Goal: Task Accomplishment & Management: Use online tool/utility

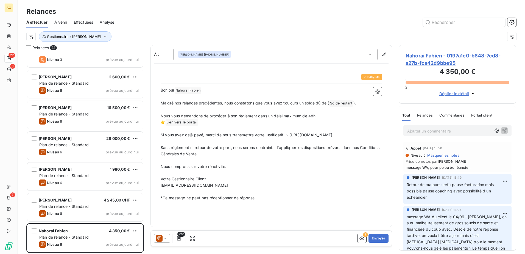
click at [425, 128] on p "Ajouter un commentaire ﻿" at bounding box center [449, 130] width 84 height 7
click at [441, 134] on p "Ajouter un commentaire ﻿" at bounding box center [449, 130] width 84 height 7
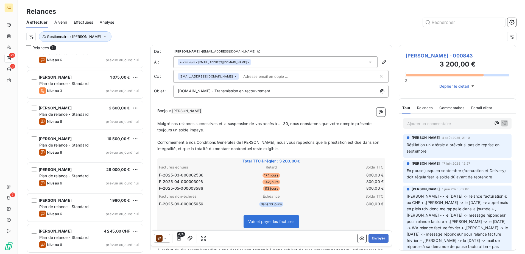
scroll to position [446, 0]
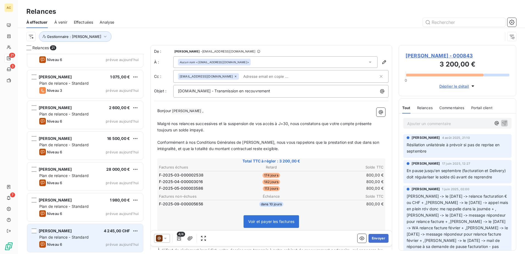
click at [65, 242] on div "Niveau 6 prévue [DATE]" at bounding box center [88, 244] width 99 height 7
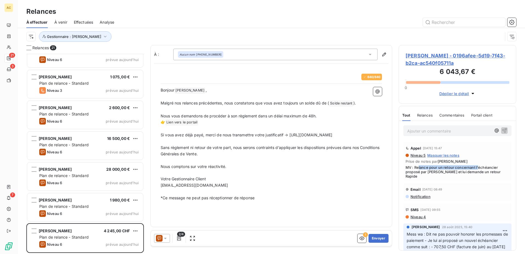
drag, startPoint x: 418, startPoint y: 167, endPoint x: 478, endPoint y: 167, distance: 59.6
click at [478, 167] on span "MV : Relance pour un retour concernant l'échéancier proposé par [PERSON_NAME] e…" at bounding box center [457, 171] width 104 height 13
drag, startPoint x: 478, startPoint y: 167, endPoint x: 478, endPoint y: 170, distance: 3.6
click at [478, 170] on span "MV : Relance pour un retour concernant l'échéancier proposé par [PERSON_NAME] e…" at bounding box center [457, 171] width 104 height 13
click at [378, 239] on button "Envoyer" at bounding box center [378, 238] width 20 height 9
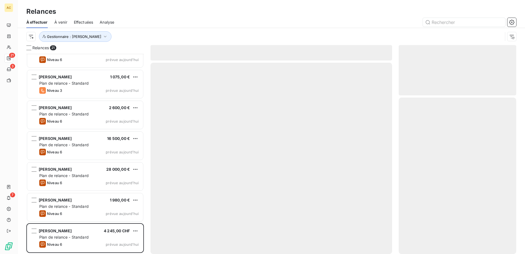
scroll to position [415, 0]
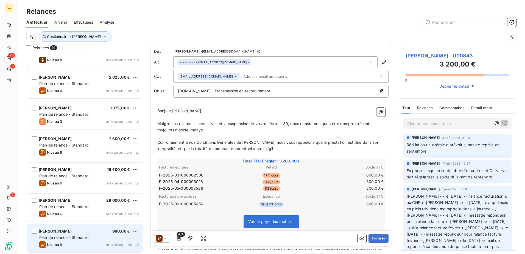
click at [85, 240] on div "Plan de relance - Standard" at bounding box center [88, 236] width 99 height 5
click at [66, 239] on div "Plan de relance - Standard" at bounding box center [88, 236] width 99 height 5
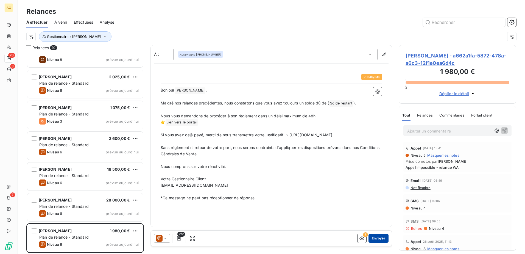
click at [383, 237] on button "Envoyer" at bounding box center [378, 238] width 20 height 9
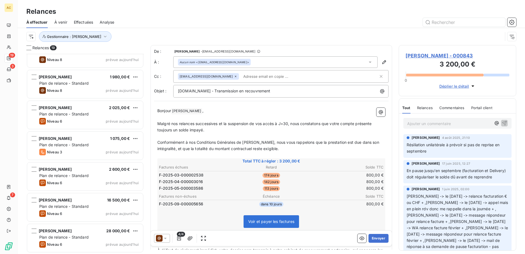
scroll to position [384, 0]
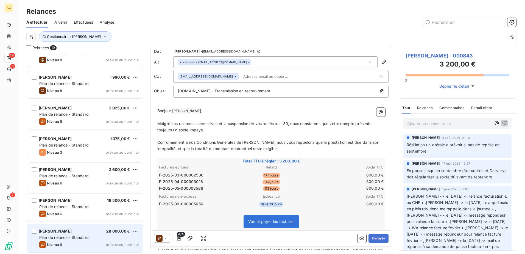
click at [72, 233] on div "[PERSON_NAME] 28 000,00 €" at bounding box center [88, 230] width 99 height 5
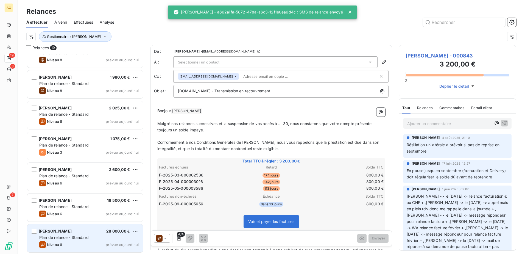
click at [72, 233] on div "[PERSON_NAME] 28 000,00 €" at bounding box center [88, 230] width 99 height 5
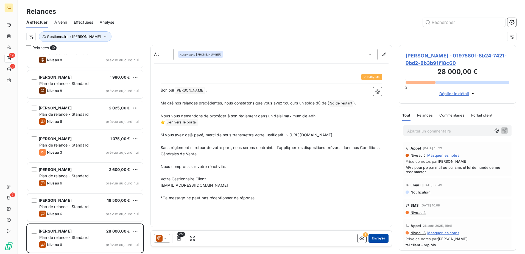
click at [382, 238] on button "Envoyer" at bounding box center [378, 238] width 20 height 9
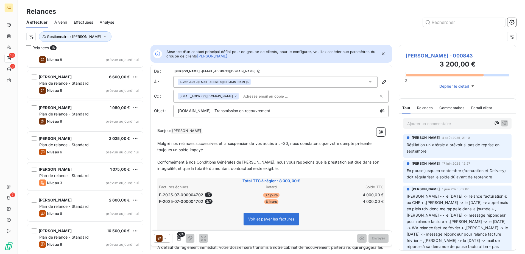
scroll to position [354, 0]
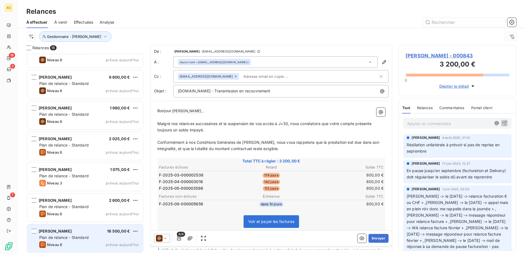
click at [82, 242] on div "Niveau 6 prévue [DATE]" at bounding box center [88, 244] width 99 height 7
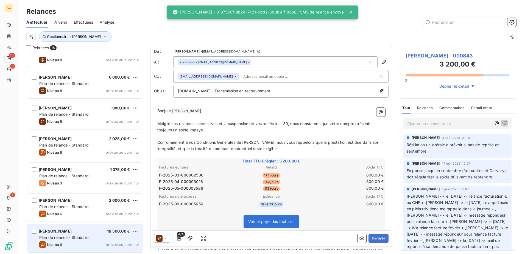
click at [82, 242] on div "Niveau 6 prévue [DATE]" at bounding box center [88, 244] width 99 height 7
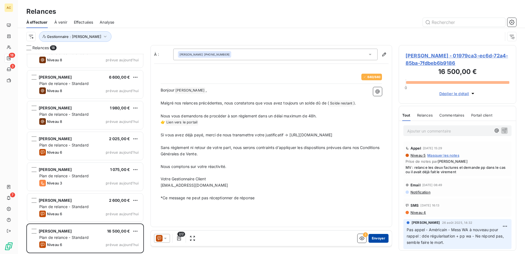
click at [379, 238] on button "Envoyer" at bounding box center [378, 238] width 20 height 9
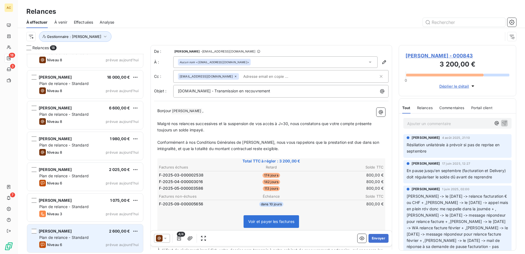
click at [74, 239] on span "Plan de relance - Standard" at bounding box center [63, 237] width 49 height 5
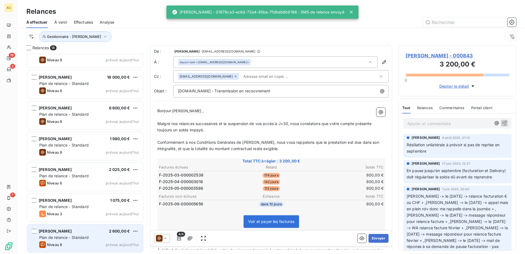
click at [74, 239] on span "Plan de relance - Standard" at bounding box center [63, 237] width 49 height 5
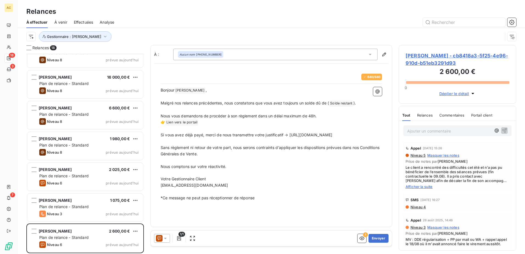
click at [414, 187] on span "Afficher la suite" at bounding box center [457, 186] width 104 height 4
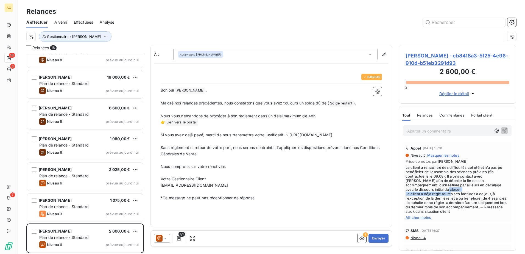
drag, startPoint x: 407, startPoint y: 191, endPoint x: 469, endPoint y: 191, distance: 61.8
click at [469, 191] on span "Le client a rencontré des difficultés cet été et n’a pas pu bénéficier de l’ens…" at bounding box center [457, 189] width 104 height 48
drag, startPoint x: 469, startPoint y: 191, endPoint x: 469, endPoint y: 195, distance: 4.7
click at [469, 195] on span "Le client a rencontré des difficultés cet été et n’a pas pu bénéficier de l’ens…" at bounding box center [457, 189] width 104 height 48
drag, startPoint x: 473, startPoint y: 194, endPoint x: 488, endPoint y: 194, distance: 15.1
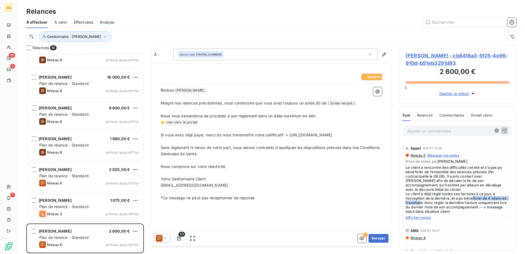
click at [488, 194] on span "Le client a rencontré des difficultés cet été et n’a pas pu bénéficier de l’ens…" at bounding box center [457, 189] width 104 height 48
drag, startPoint x: 488, startPoint y: 194, endPoint x: 463, endPoint y: 198, distance: 25.6
click at [463, 198] on span "Le client a rencontré des difficultés cet été et n’a pas pu bénéficier de l’ens…" at bounding box center [457, 189] width 104 height 48
click at [430, 129] on p "Ajouter un commentaire ﻿" at bounding box center [449, 130] width 84 height 7
click at [417, 130] on p "Ajouter un commentaire ﻿" at bounding box center [449, 130] width 84 height 7
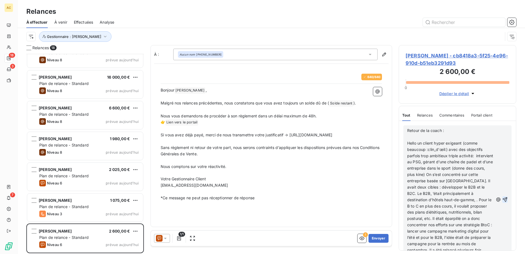
click at [502, 201] on icon "button" at bounding box center [504, 199] width 5 height 5
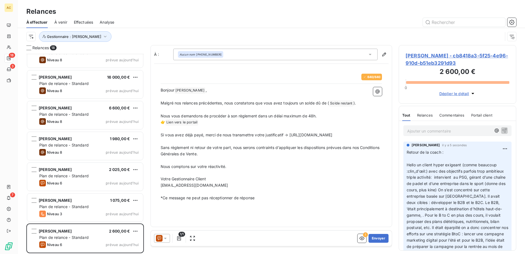
click at [424, 129] on p "Ajouter un commentaire ﻿" at bounding box center [449, 130] width 84 height 7
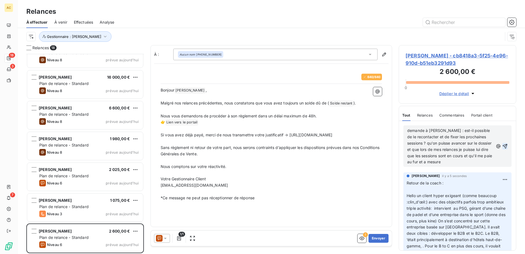
click at [444, 130] on span "demande à [PERSON_NAME] : est-il possible de le recontacter et de fixer les pro…" at bounding box center [450, 146] width 86 height 36
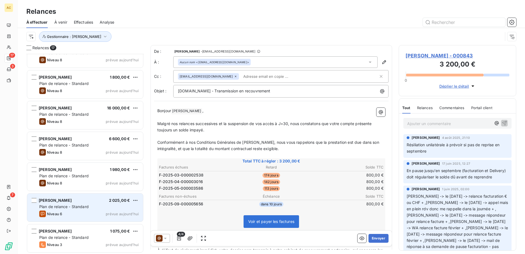
scroll to position [323, 0]
click at [72, 208] on div "Plan de relance - Standard" at bounding box center [88, 205] width 99 height 5
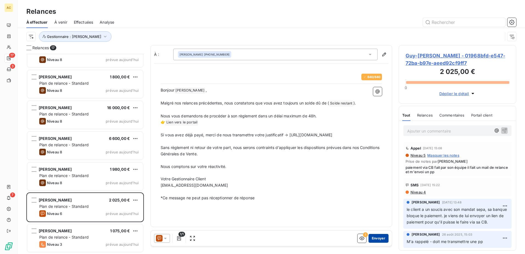
click at [375, 237] on button "Envoyer" at bounding box center [378, 238] width 20 height 9
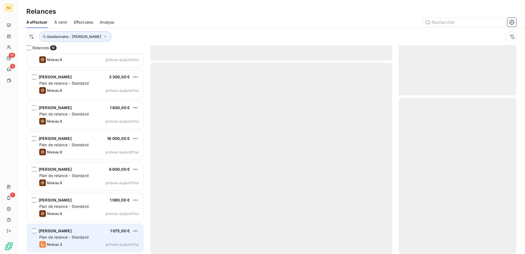
scroll to position [292, 0]
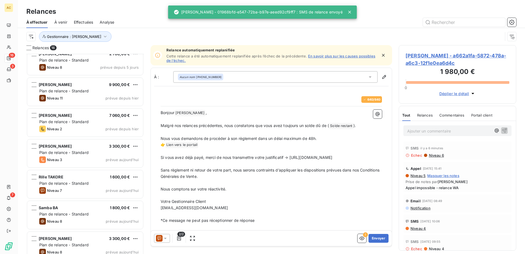
scroll to position [127, 0]
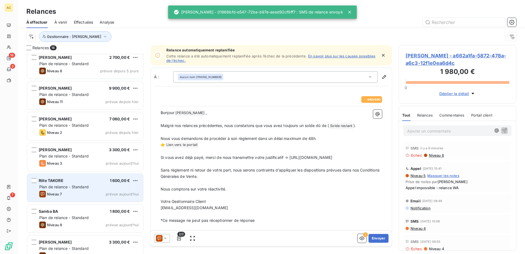
click at [74, 194] on div "Niveau 7 prévue aujourd’hui" at bounding box center [88, 194] width 99 height 7
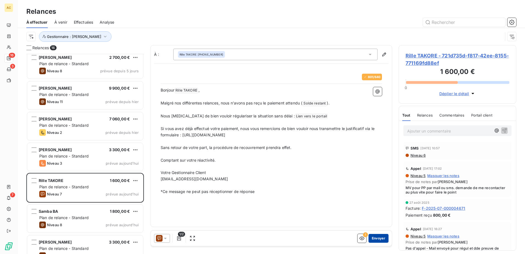
click at [382, 239] on button "Envoyer" at bounding box center [378, 238] width 20 height 9
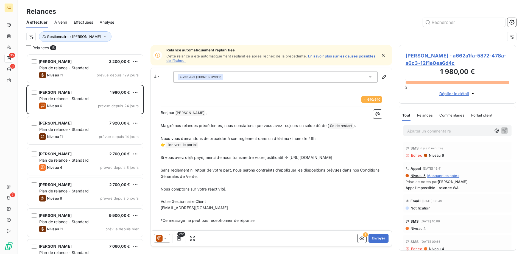
click at [235, 180] on p "Sans règlement ni retour de votre part, nous serons contraints d’appliquer les …" at bounding box center [271, 173] width 221 height 13
click at [291, 192] on p "Nous comptons sur votre réactivité." at bounding box center [271, 189] width 221 height 6
drag, startPoint x: 160, startPoint y: 113, endPoint x: 260, endPoint y: 144, distance: 104.3
click at [260, 144] on div "640 / 640 Bonjour [PERSON_NAME] ﻿ , ﻿ Malgré nos relances précédentes, nous con…" at bounding box center [271, 160] width 228 height 134
click at [228, 143] on p "👉 [PERSON_NAME] vers le portail ﻿ ﻿" at bounding box center [271, 144] width 221 height 7
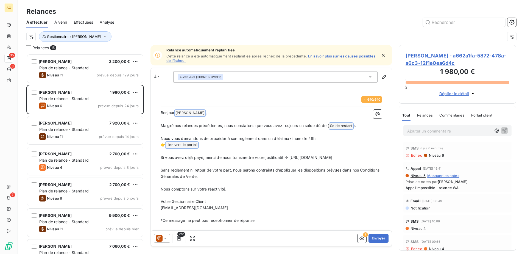
drag, startPoint x: 161, startPoint y: 112, endPoint x: 254, endPoint y: 216, distance: 139.8
click at [254, 216] on div "Bonjour [PERSON_NAME] ﻿ , ﻿ Malgré nos relances précédentes, nous constatons qu…" at bounding box center [271, 167] width 221 height 114
copy div "Bonjour [PERSON_NAME] ﻿ , ﻿ Malgré nos relances précédentes, nous constatons qu…"
click at [263, 192] on p "Nous comptons sur votre réactivité." at bounding box center [271, 189] width 221 height 6
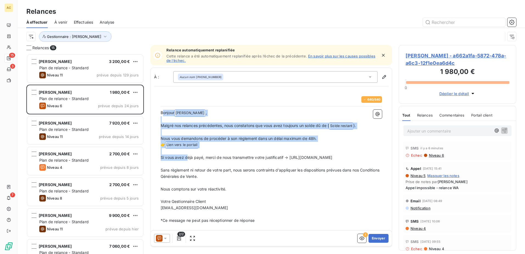
drag, startPoint x: 240, startPoint y: 215, endPoint x: 162, endPoint y: 114, distance: 127.9
click at [162, 114] on div "Bonjour [PERSON_NAME] ﻿ , ﻿ Malgré nos relances précédentes, nous constatons qu…" at bounding box center [271, 167] width 221 height 114
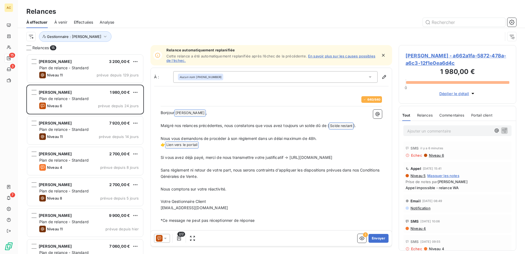
click at [255, 205] on p "Votre Gestionnaire Client" at bounding box center [271, 201] width 221 height 6
drag, startPoint x: 232, startPoint y: 215, endPoint x: 154, endPoint y: 115, distance: 126.8
click at [154, 115] on div "640 / 640 Bonjour [PERSON_NAME] ﻿ , ﻿ Malgré nos relances précédentes, nous con…" at bounding box center [271, 159] width 234 height 141
copy div "Bonjour [PERSON_NAME] ﻿ , ﻿ Malgré nos relances précédentes, nous constatons qu…"
click at [262, 186] on p "﻿" at bounding box center [271, 183] width 221 height 6
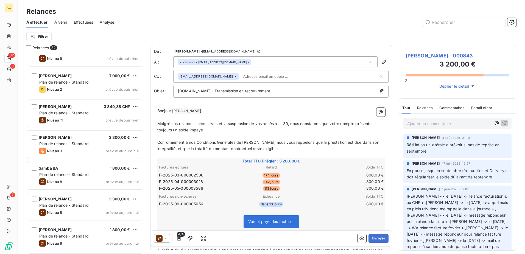
scroll to position [784, 0]
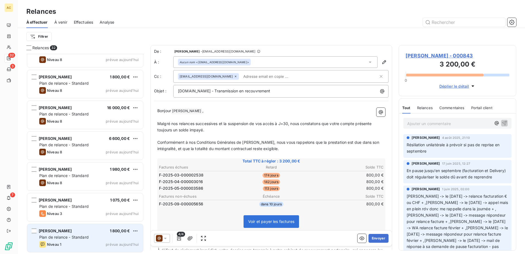
click at [74, 242] on div "Niveau 1 prévue aujourd’hui" at bounding box center [88, 244] width 99 height 7
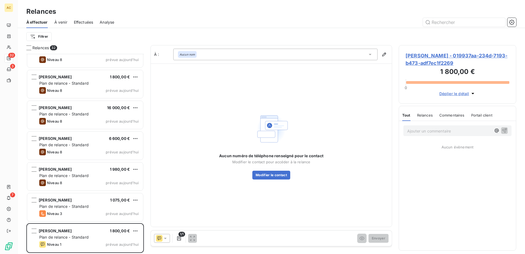
click at [257, 52] on div "Aucun nom" at bounding box center [275, 55] width 204 height 12
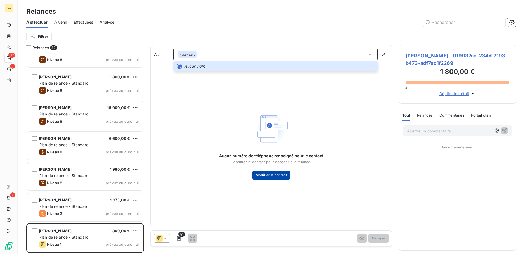
click at [265, 174] on button "Modifier le contact" at bounding box center [271, 174] width 38 height 9
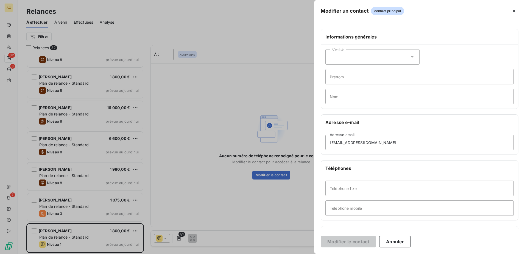
click at [239, 103] on div at bounding box center [262, 127] width 525 height 254
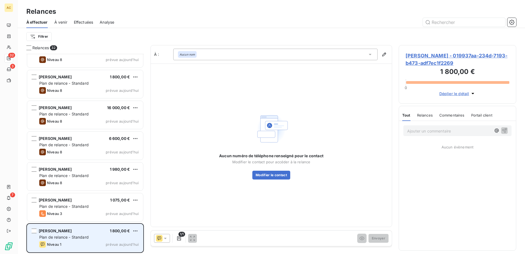
click at [51, 229] on span "[PERSON_NAME]" at bounding box center [55, 230] width 33 height 5
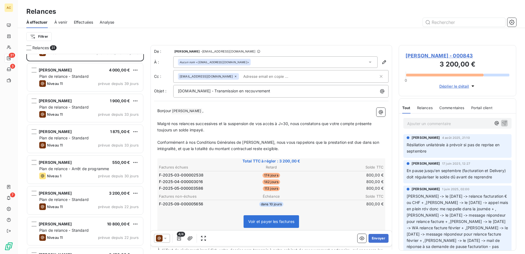
scroll to position [12, 0]
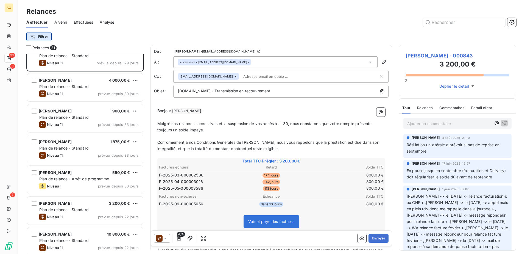
click at [47, 38] on html "AC 31 3 7 Relances À effectuer À venir Effectuées Analyse Filtrer Relances 31 […" at bounding box center [262, 127] width 525 height 254
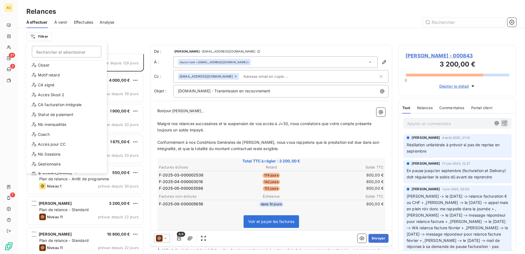
scroll to position [79, 0]
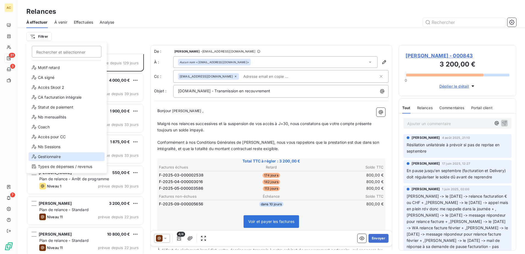
click at [58, 156] on div "Gestionnaire" at bounding box center [67, 156] width 76 height 9
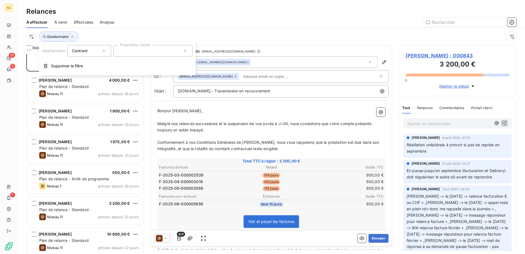
click at [146, 52] on div at bounding box center [152, 51] width 79 height 12
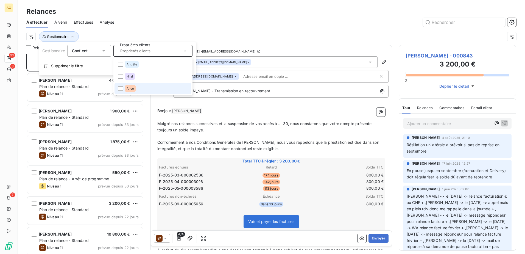
click at [144, 91] on li "Alice" at bounding box center [152, 88] width 77 height 11
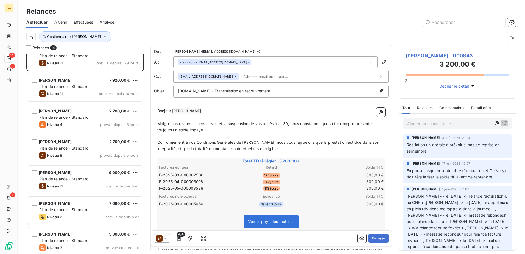
click at [169, 18] on div at bounding box center [318, 22] width 395 height 9
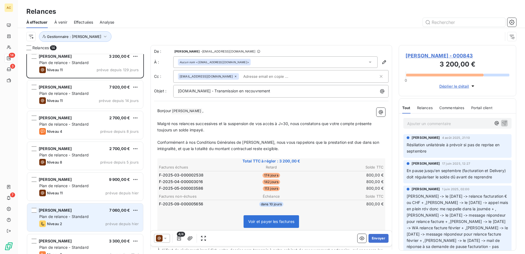
scroll to position [0, 0]
